Goal: Register for event/course

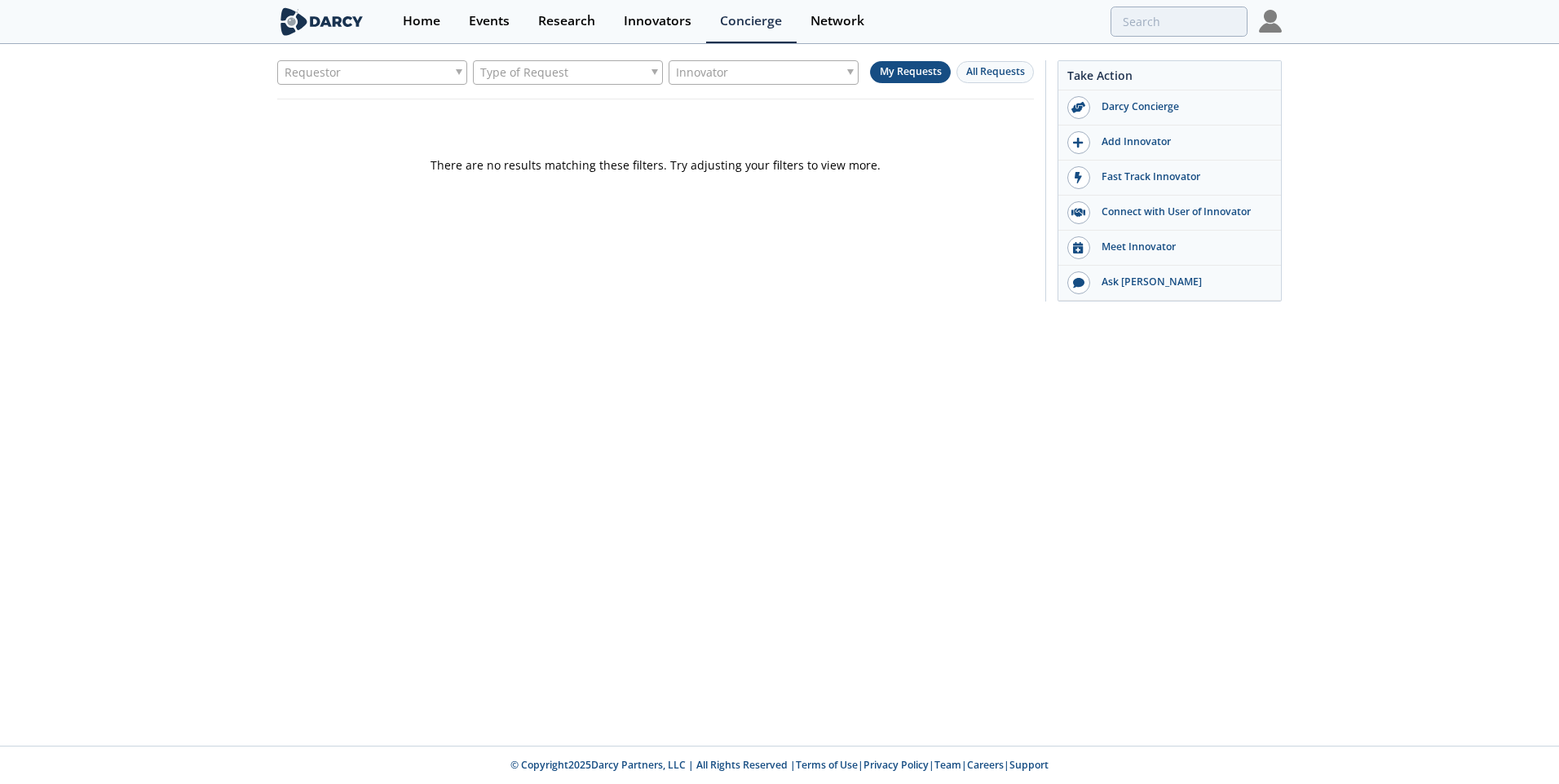
click at [1280, 31] on img at bounding box center [1269, 21] width 23 height 23
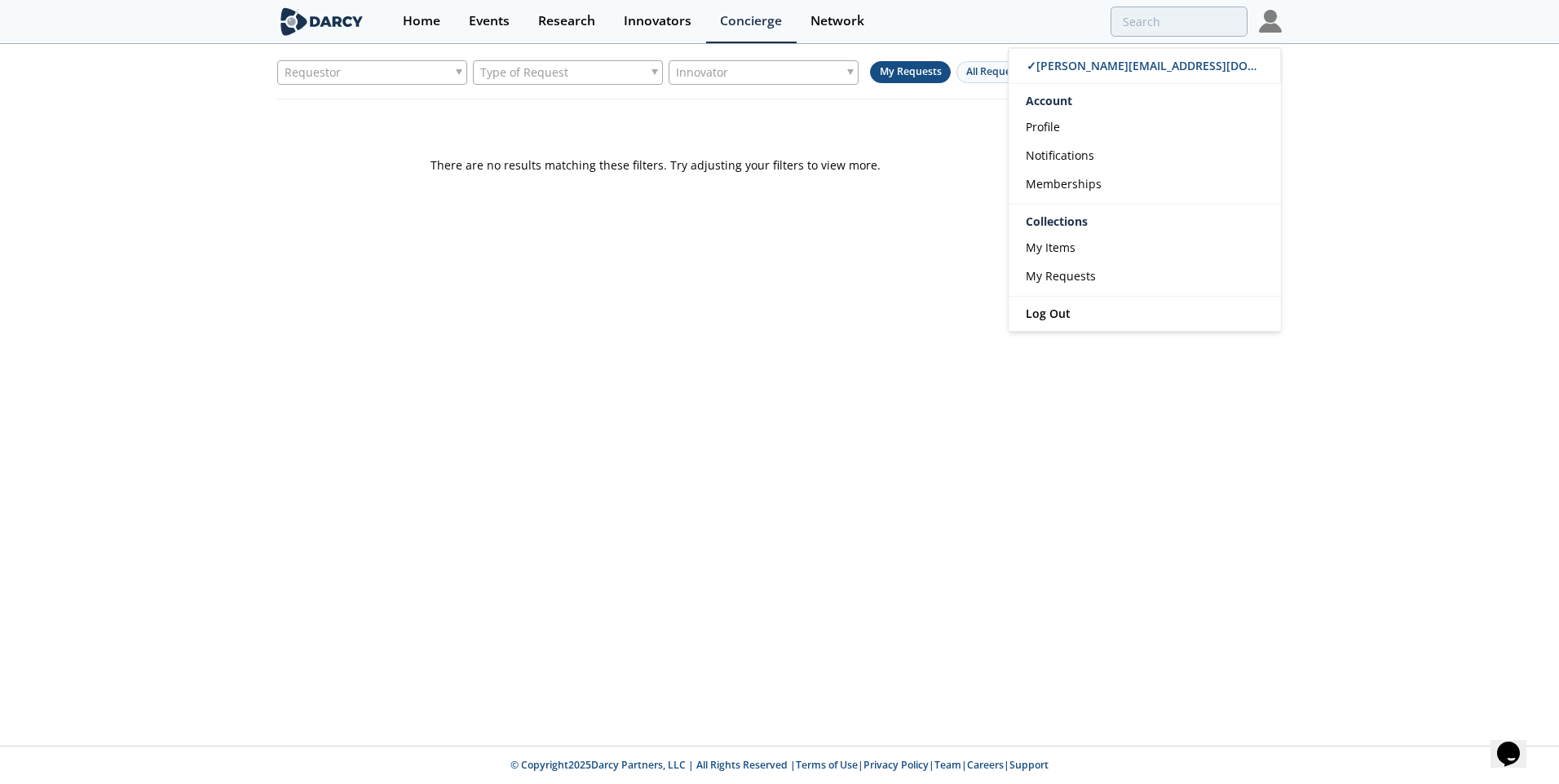
click at [1480, 128] on div "Requestor Type of Request Innovator My Requests All Requests There are no resul…" at bounding box center [779, 184] width 1559 height 279
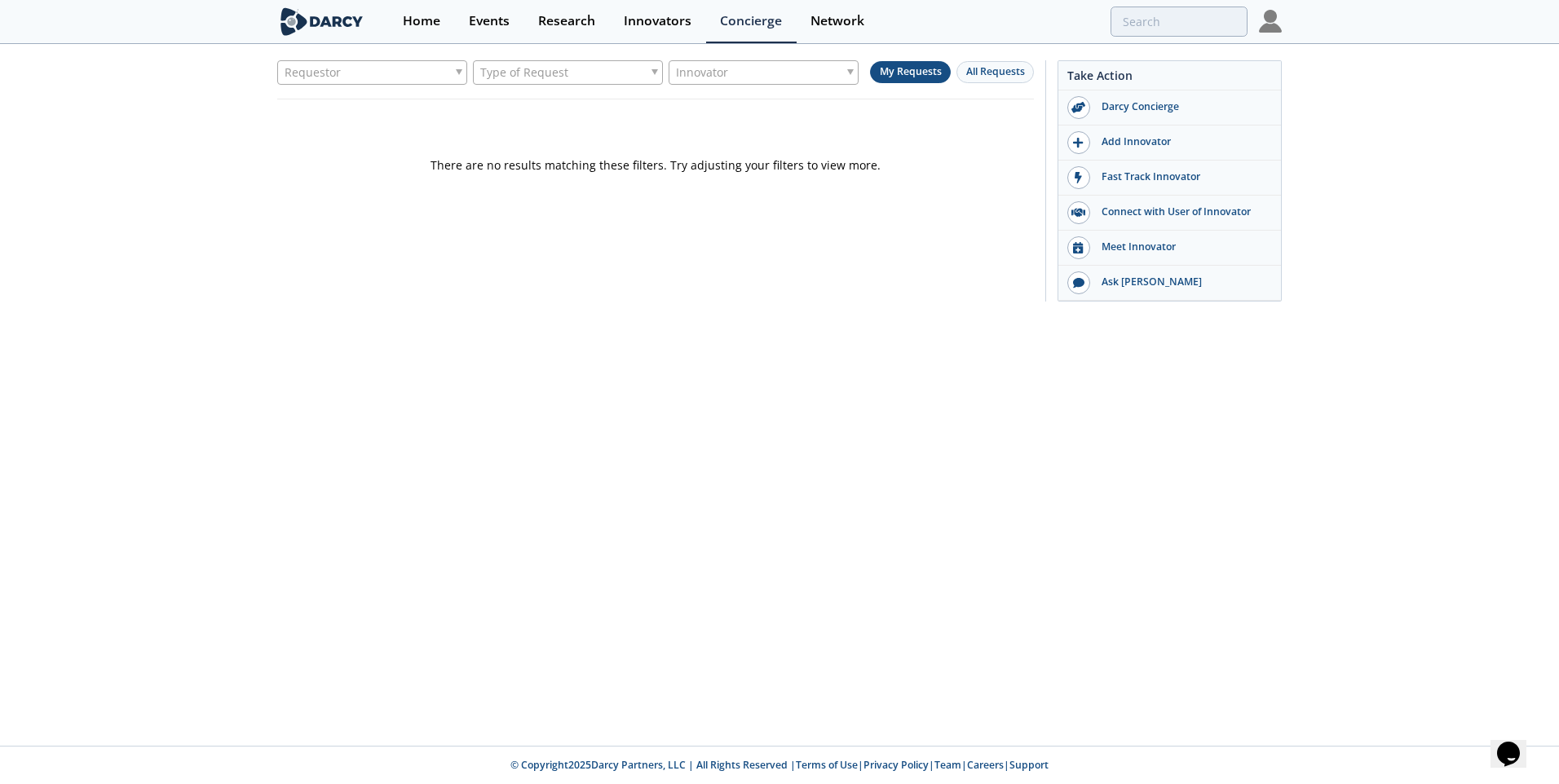
click at [329, 20] on img at bounding box center [321, 22] width 89 height 29
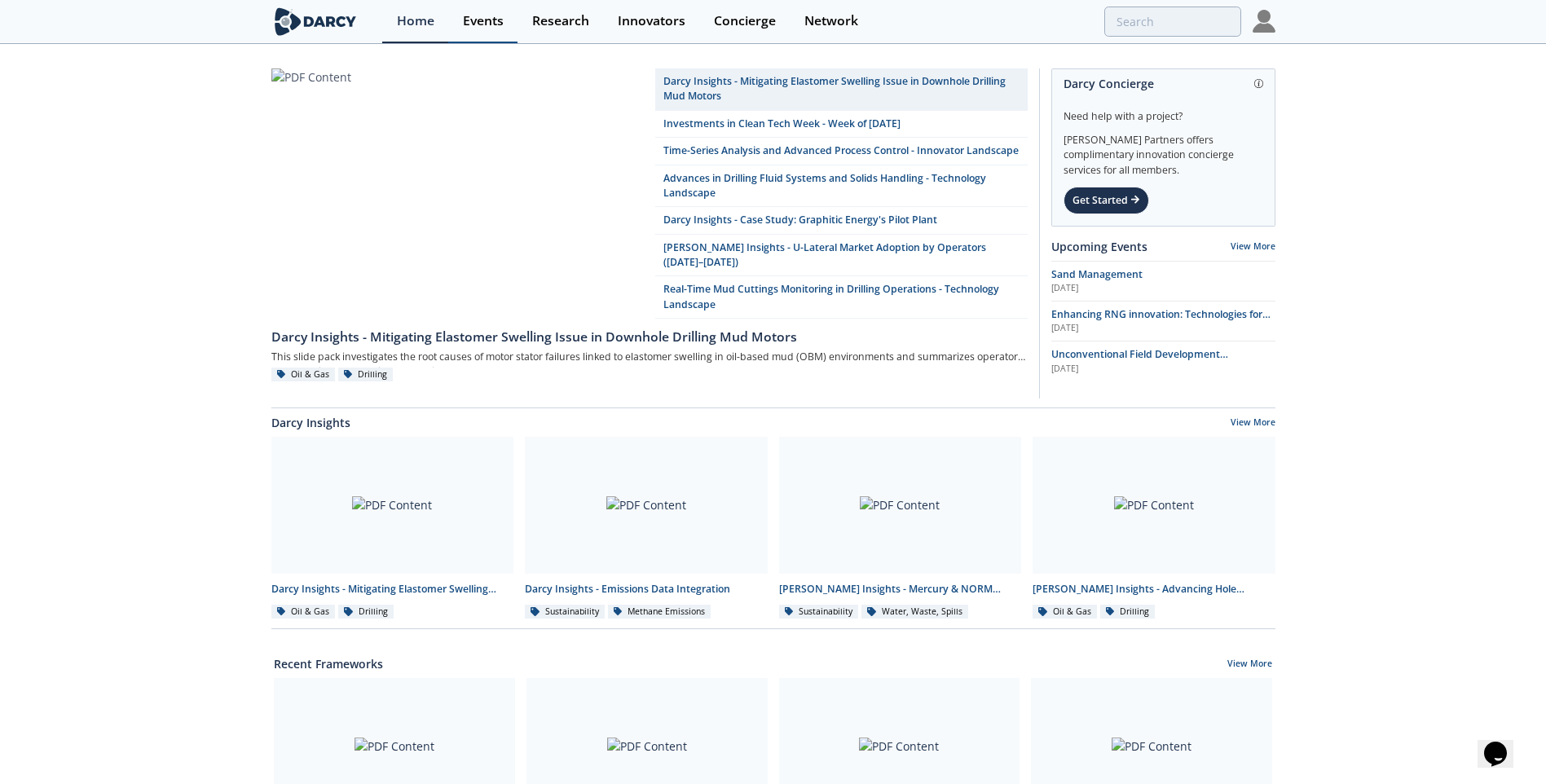
click at [484, 19] on div "Events" at bounding box center [483, 21] width 41 height 13
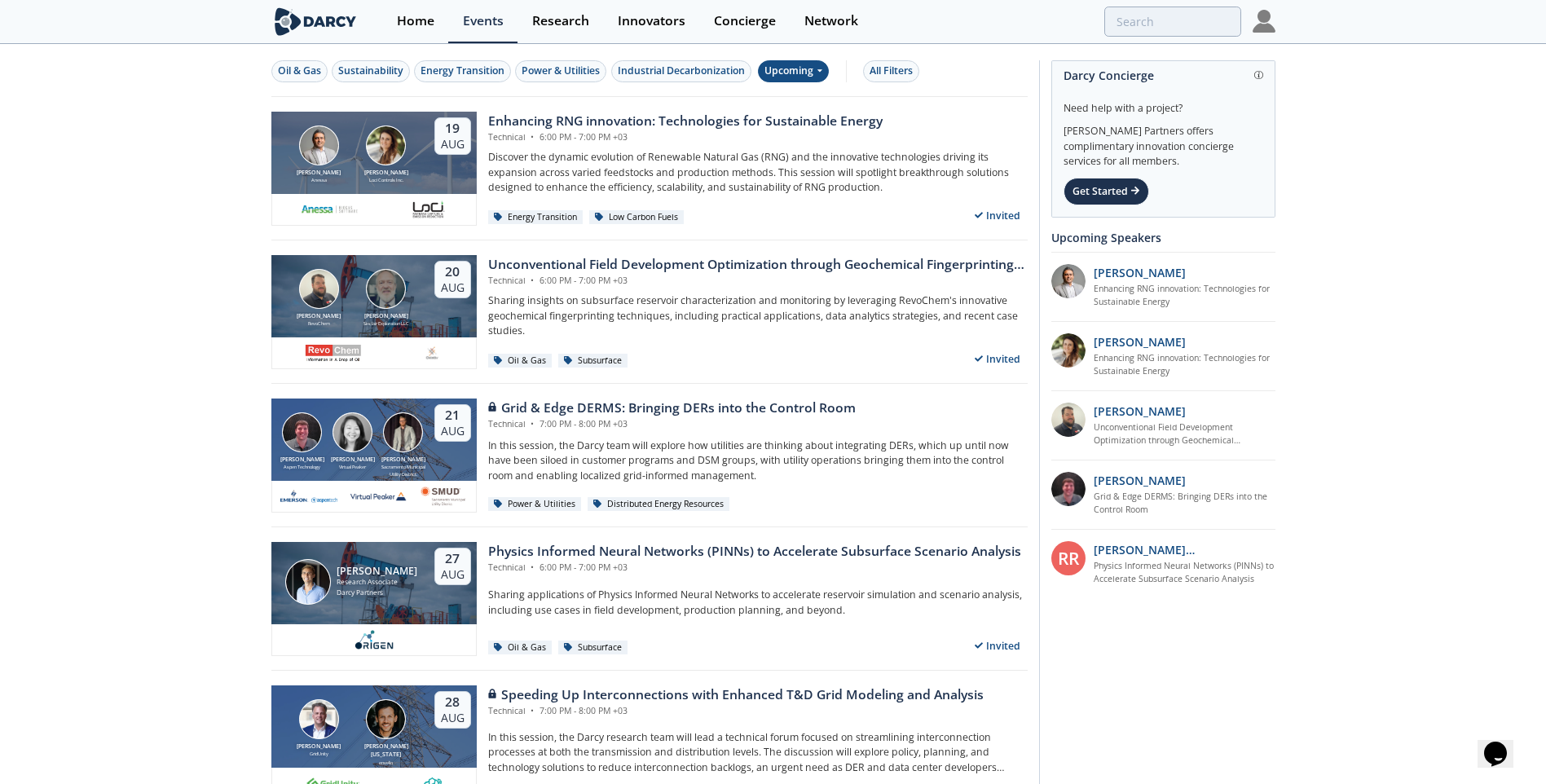
click at [822, 74] on icon at bounding box center [819, 70] width 6 height 10
click at [482, 76] on div "Energy Transition" at bounding box center [462, 71] width 84 height 14
